Goal: Check status: Check status

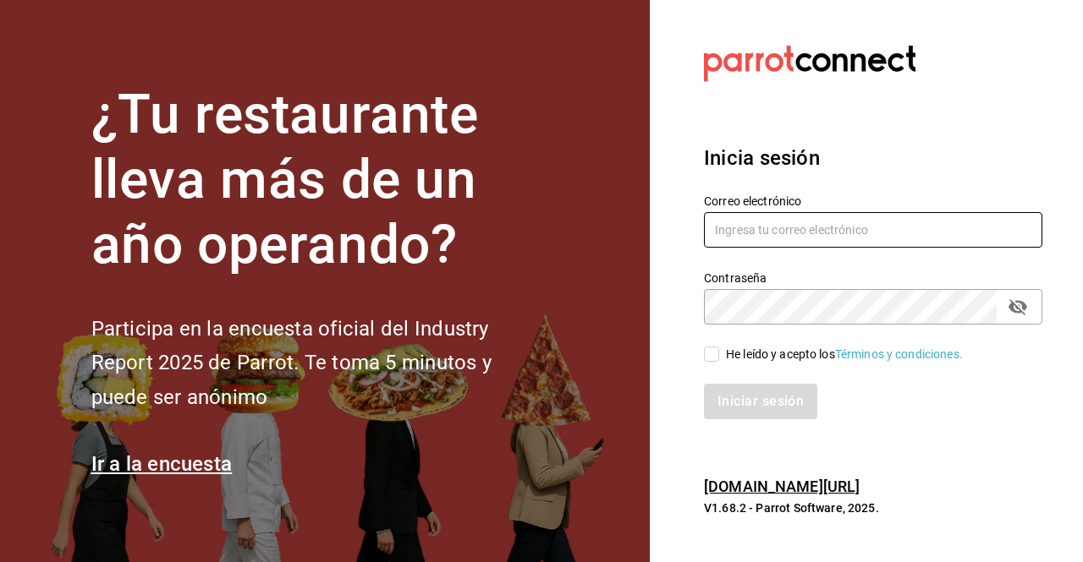
type input "[EMAIL_ADDRESS][PERSON_NAME][DOMAIN_NAME]"
click at [718, 353] on input "He leído y acepto los Términos y condiciones." at bounding box center [711, 354] width 15 height 15
checkbox input "true"
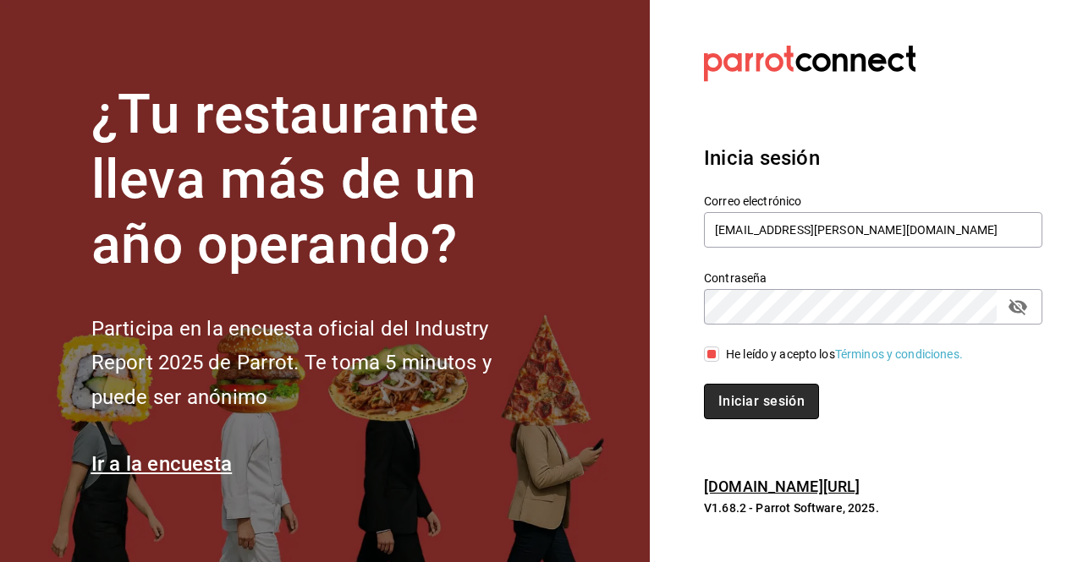
click at [766, 401] on button "Iniciar sesión" at bounding box center [761, 402] width 115 height 36
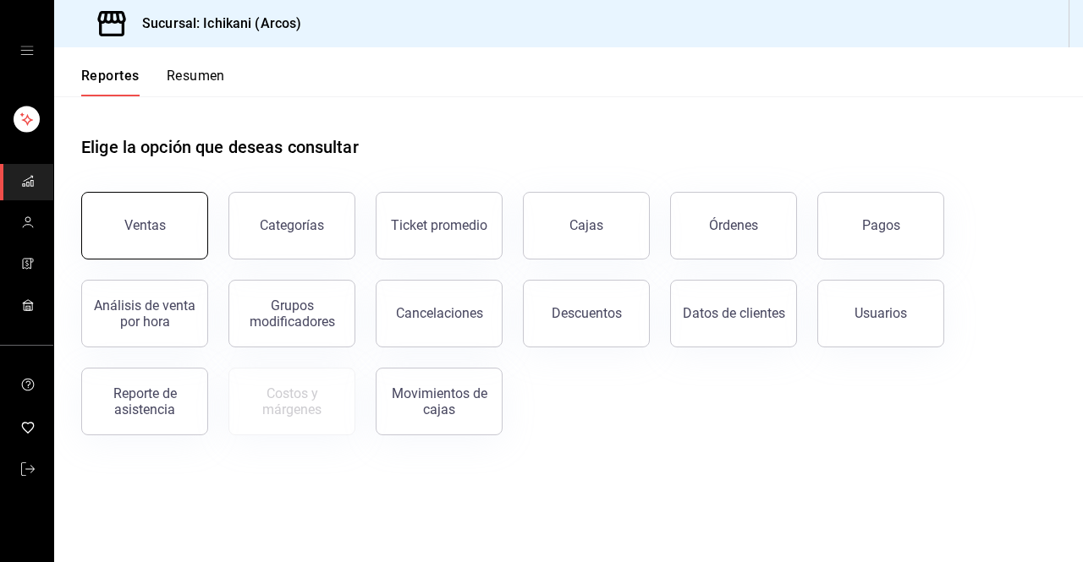
click at [161, 212] on button "Ventas" at bounding box center [144, 226] width 127 height 68
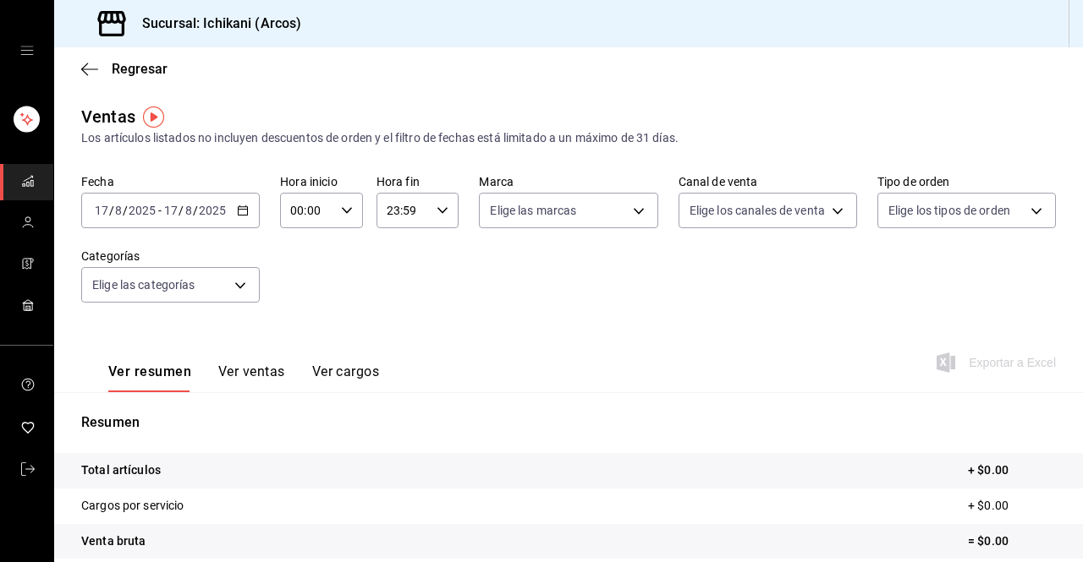
click at [242, 206] on icon "button" at bounding box center [243, 211] width 12 height 12
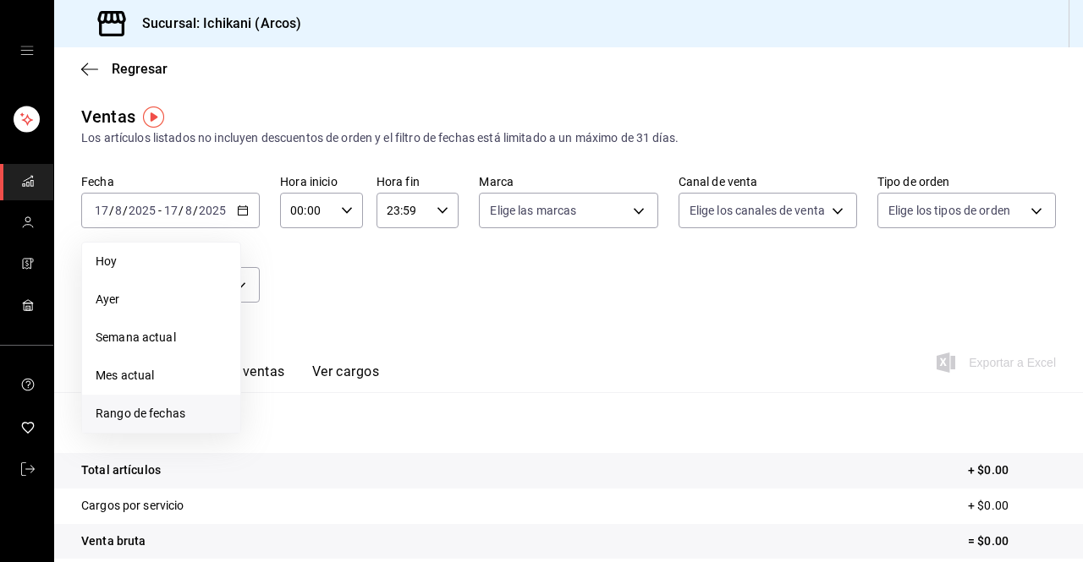
click at [146, 411] on span "Rango de fechas" at bounding box center [161, 414] width 131 height 18
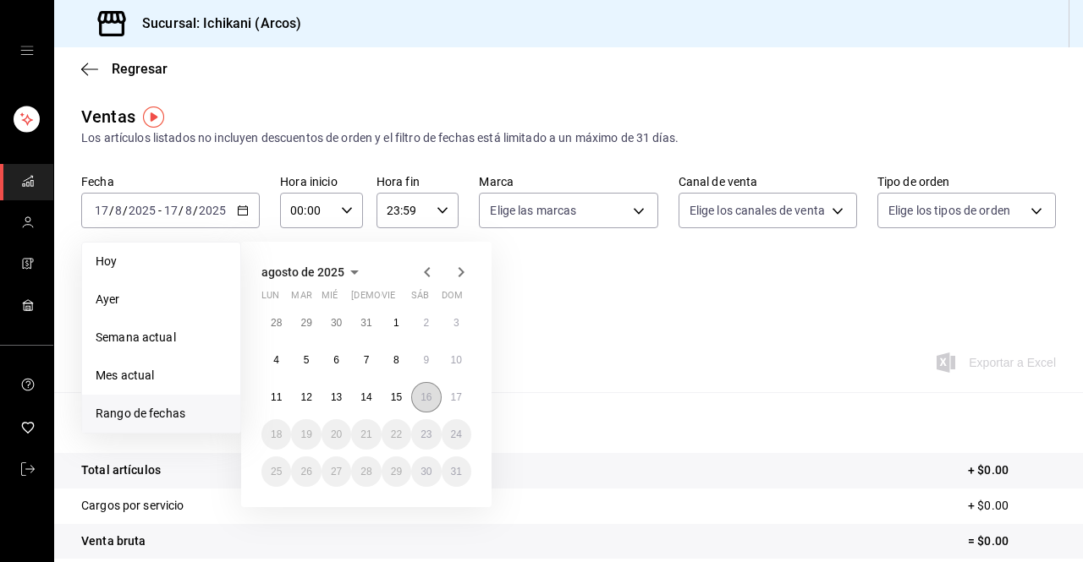
click at [425, 400] on abbr "16" at bounding box center [425, 398] width 11 height 12
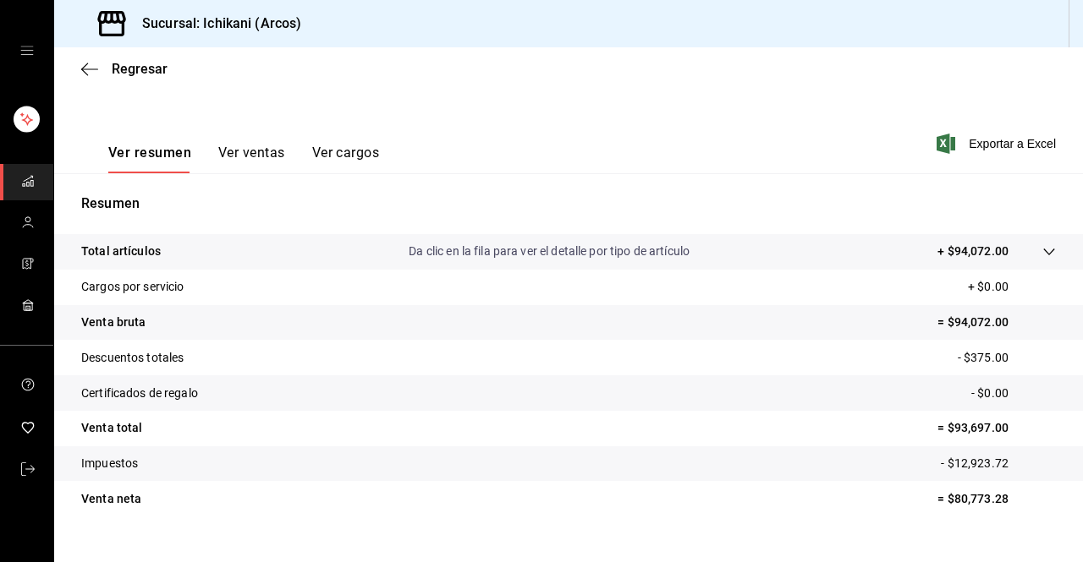
scroll to position [248, 0]
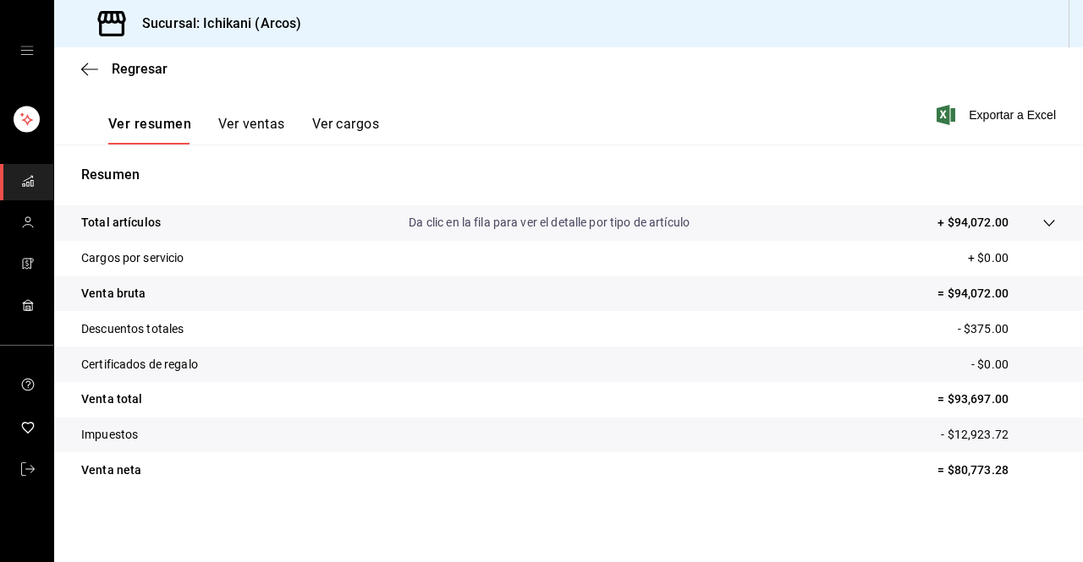
click at [1043, 224] on icon at bounding box center [1048, 223] width 11 height 7
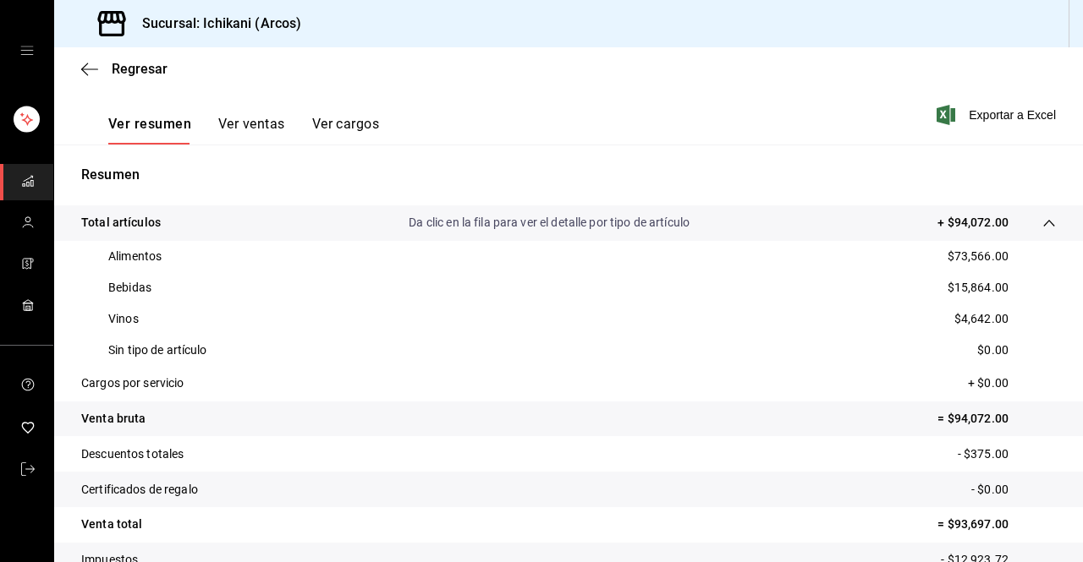
click at [251, 124] on button "Ver ventas" at bounding box center [251, 130] width 67 height 29
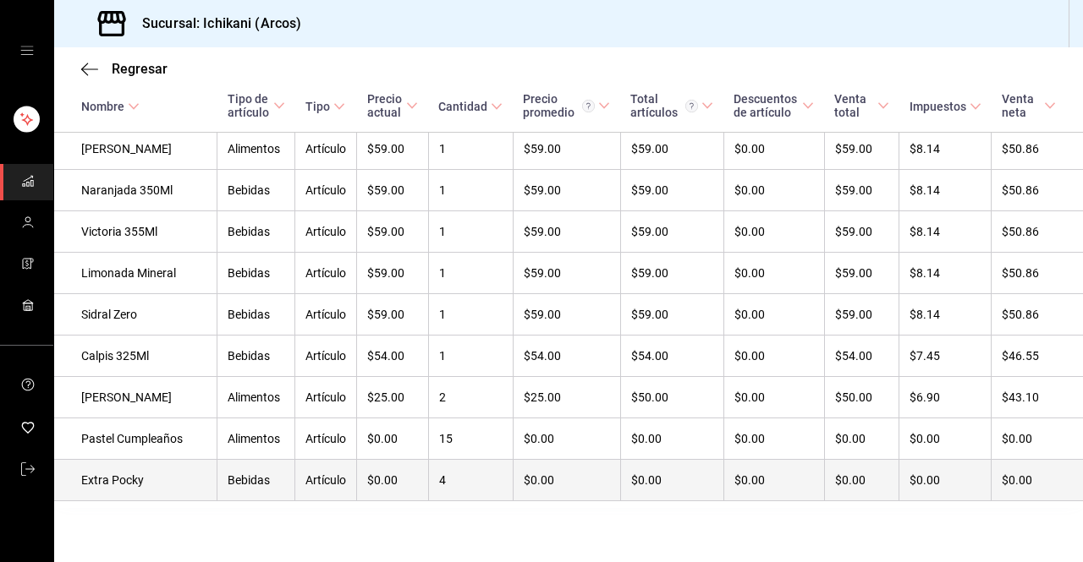
scroll to position [5278, 0]
